Goal: Information Seeking & Learning: Learn about a topic

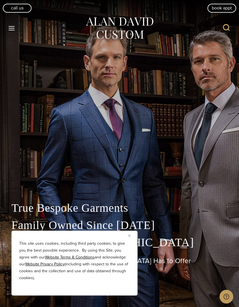
click at [13, 30] on icon "Toggle Menu" at bounding box center [11, 28] width 7 height 7
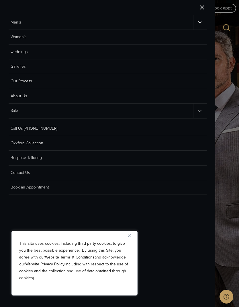
click at [16, 22] on link "Men’s" at bounding box center [101, 22] width 185 height 14
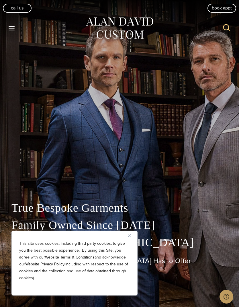
click at [11, 32] on button "Toggle Menu" at bounding box center [12, 28] width 12 height 10
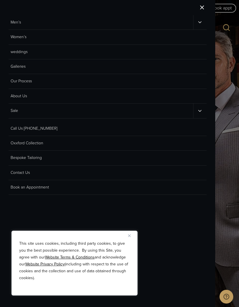
click at [17, 142] on link "Oxxford Collection" at bounding box center [108, 143] width 198 height 15
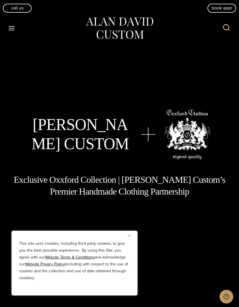
click at [131, 235] on img "Close" at bounding box center [129, 236] width 3 height 3
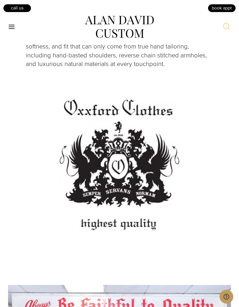
scroll to position [2009, 0]
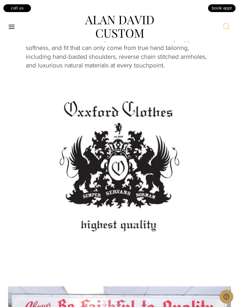
click at [13, 26] on icon "Toggle Menu" at bounding box center [11, 26] width 7 height 7
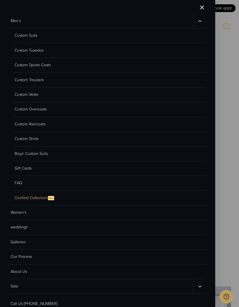
click at [20, 109] on link "Custom Overcoats" at bounding box center [110, 109] width 194 height 15
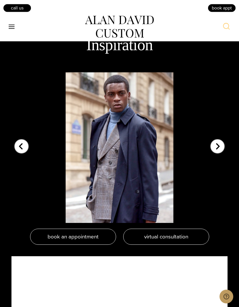
scroll to position [1200, 0]
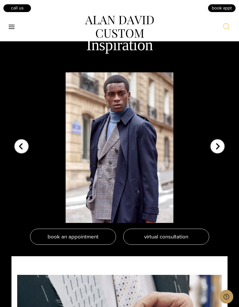
click at [18, 150] on div "Previous slide" at bounding box center [21, 143] width 14 height 14
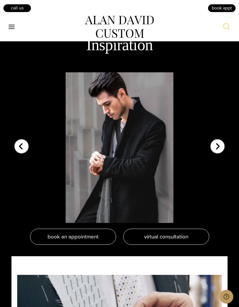
click at [20, 150] on div "Previous slide" at bounding box center [21, 143] width 14 height 14
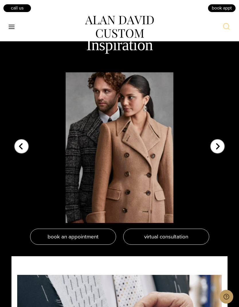
click at [18, 150] on div "Previous slide" at bounding box center [21, 143] width 14 height 14
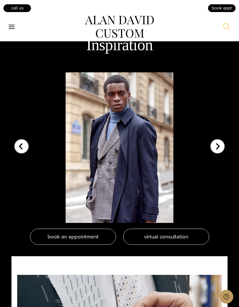
click at [22, 150] on div "Previous slide" at bounding box center [21, 143] width 14 height 14
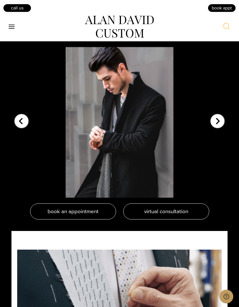
scroll to position [1217, 0]
